Goal: Task Accomplishment & Management: Manage account settings

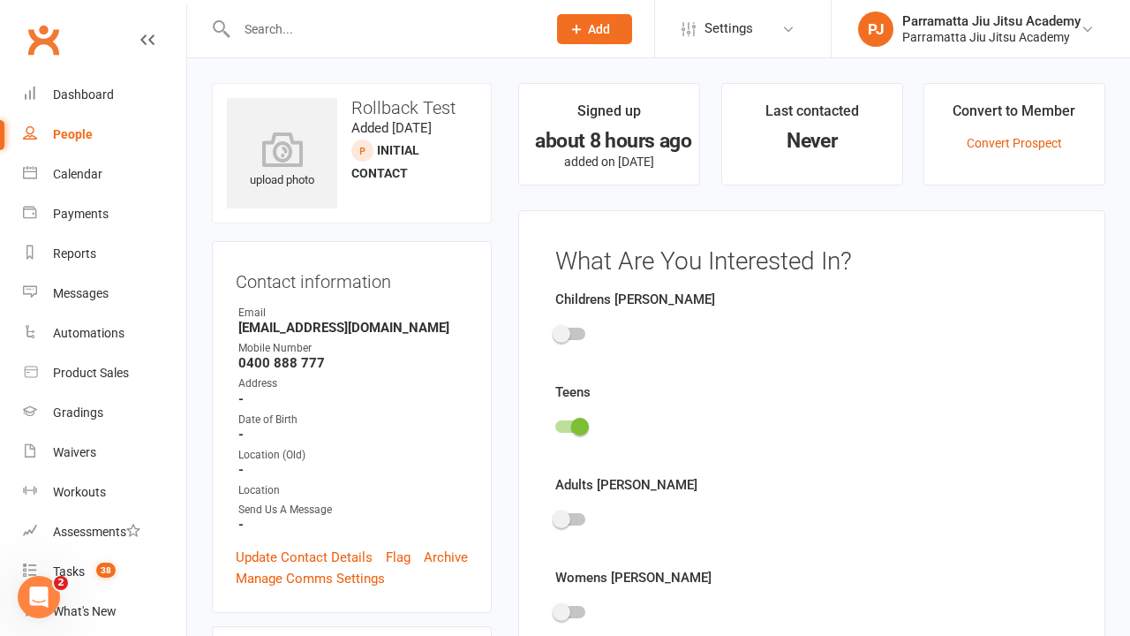
scroll to position [122, 0]
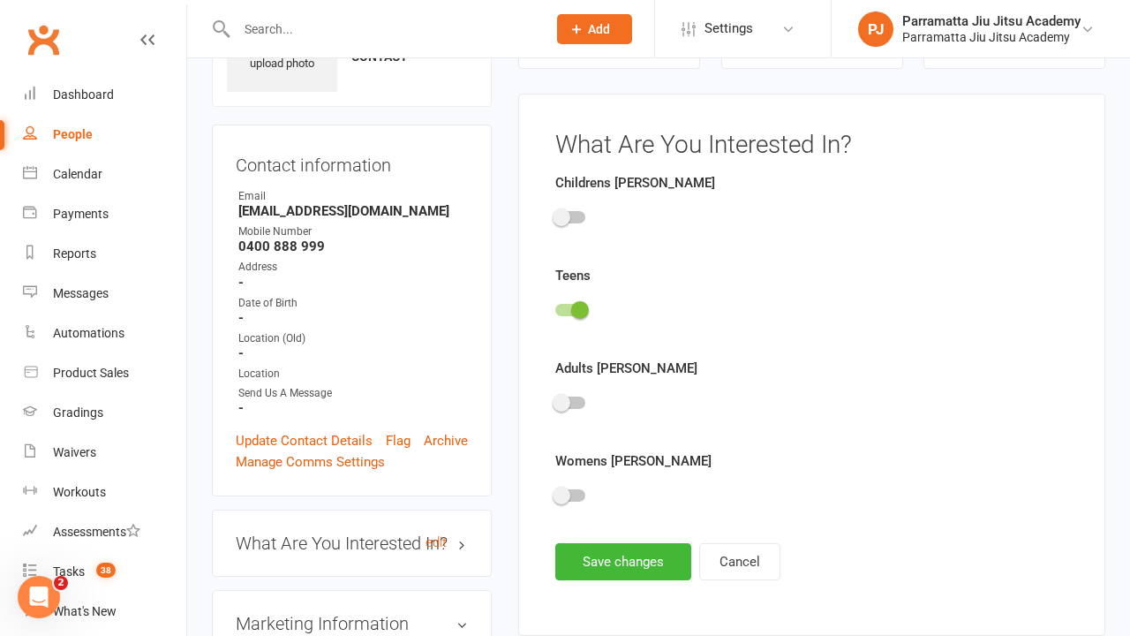
scroll to position [122, 0]
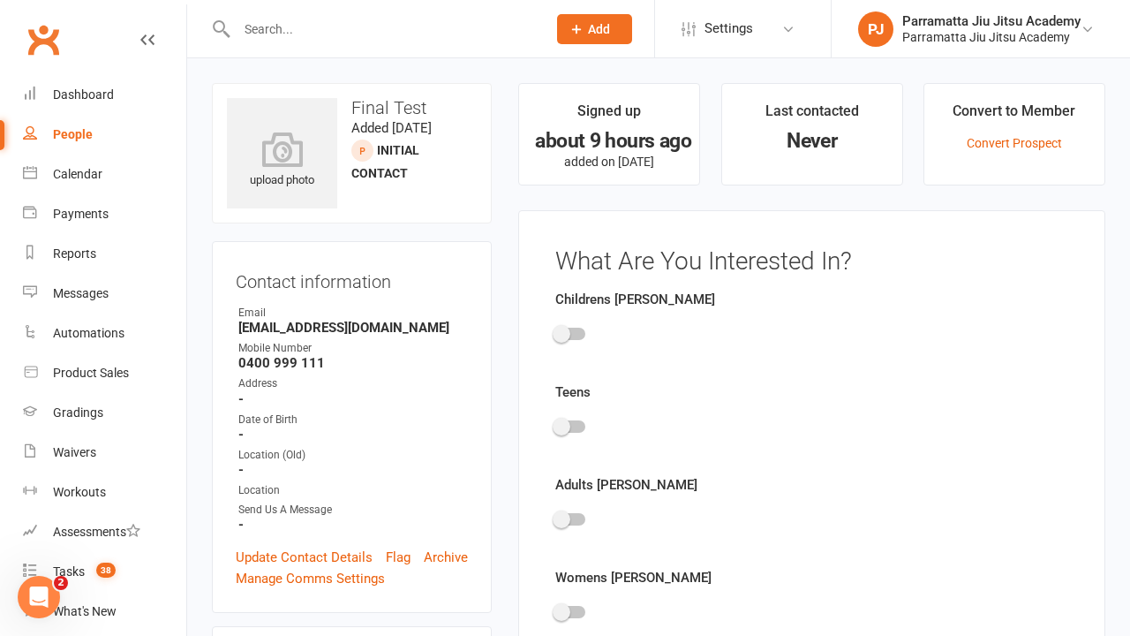
scroll to position [122, 0]
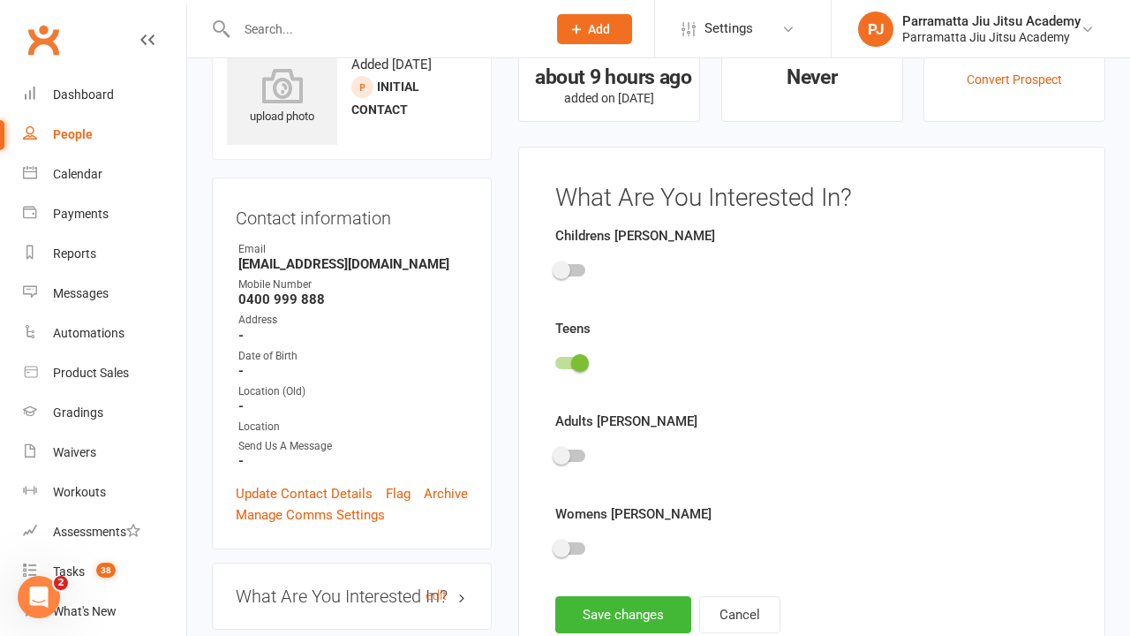
scroll to position [122, 0]
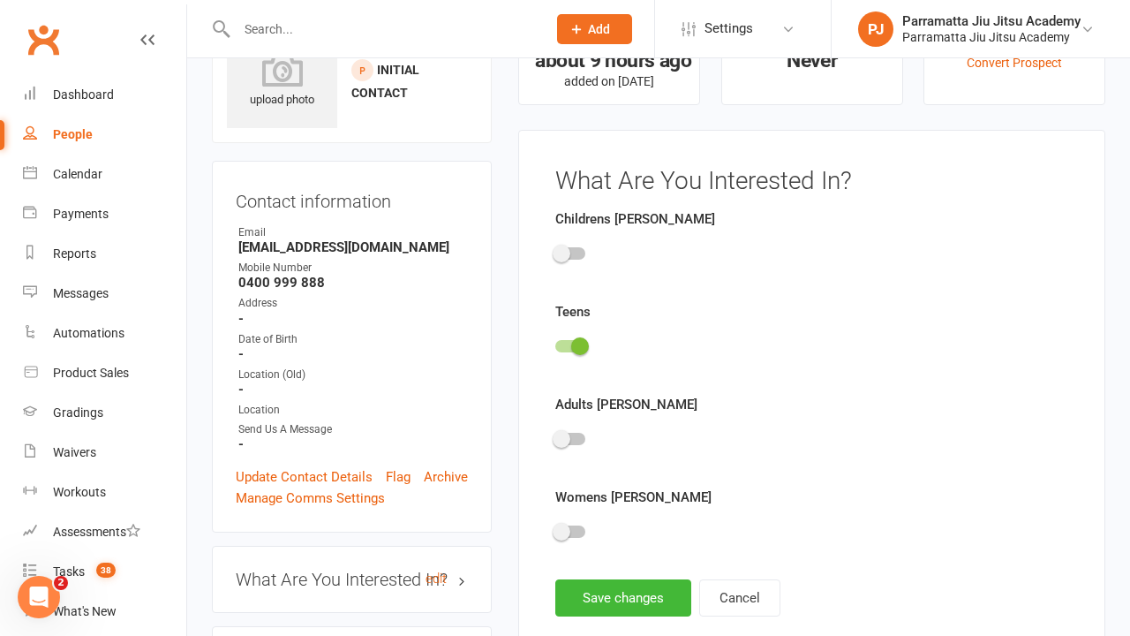
scroll to position [122, 0]
